Goal: Transaction & Acquisition: Purchase product/service

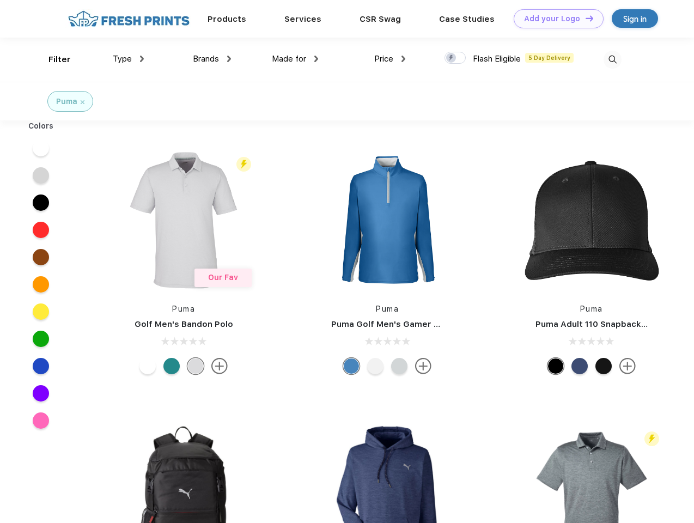
click at [554, 19] on link "Add your Logo Design Tool" at bounding box center [559, 18] width 90 height 19
click at [0, 0] on div "Design Tool" at bounding box center [0, 0] width 0 height 0
click at [584, 18] on link "Add your Logo Design Tool" at bounding box center [559, 18] width 90 height 19
click at [52, 59] on div "Filter" at bounding box center [59, 59] width 22 height 13
click at [129, 59] on span "Type" at bounding box center [122, 59] width 19 height 10
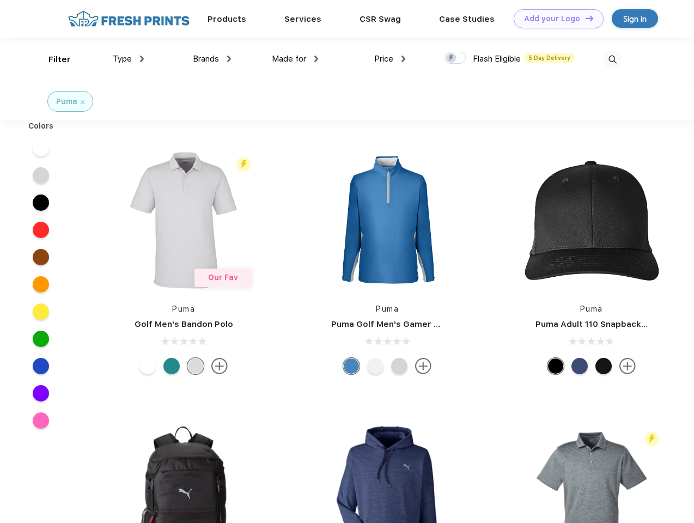
click at [212, 59] on span "Brands" at bounding box center [206, 59] width 26 height 10
click at [295, 59] on span "Made for" at bounding box center [289, 59] width 34 height 10
click at [390, 59] on span "Price" at bounding box center [383, 59] width 19 height 10
click at [455, 58] on div at bounding box center [454, 58] width 21 height 12
click at [452, 58] on input "checkbox" at bounding box center [447, 54] width 7 height 7
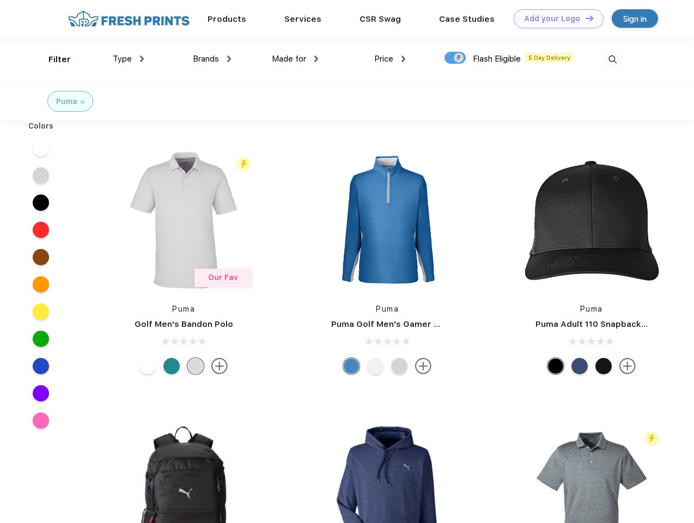
click at [612, 59] on img at bounding box center [612, 60] width 18 height 18
